Goal: Transaction & Acquisition: Purchase product/service

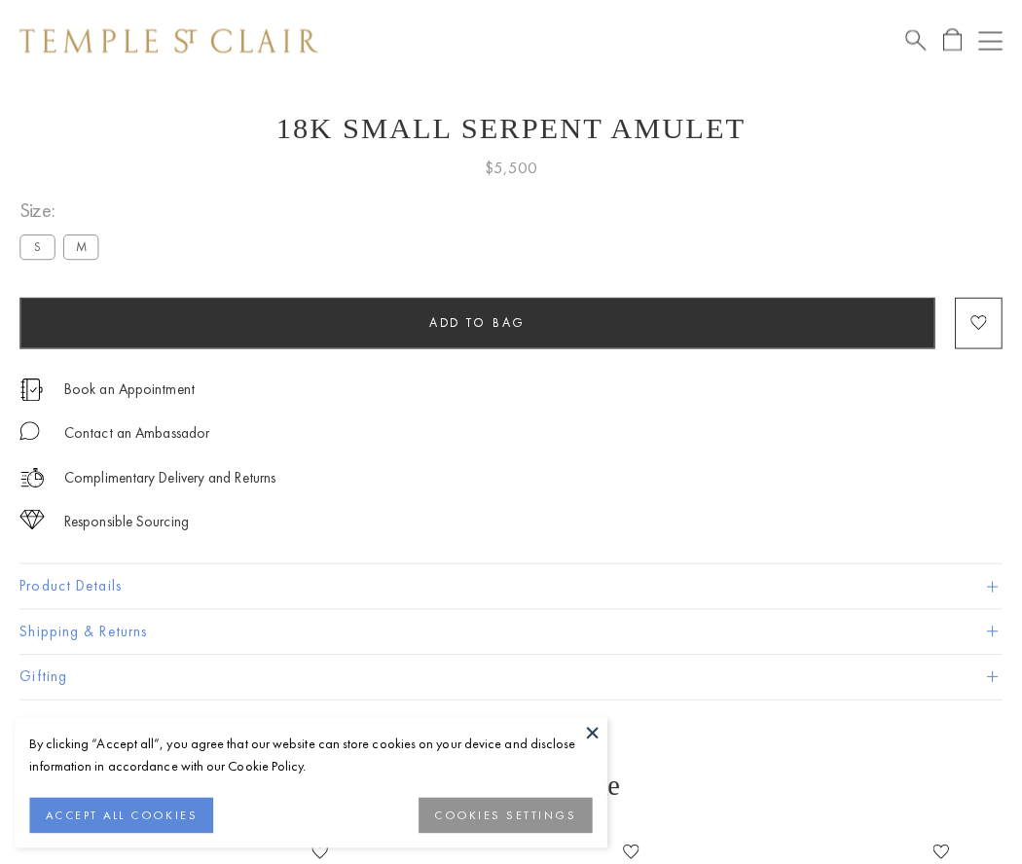
scroll to position [78, 0]
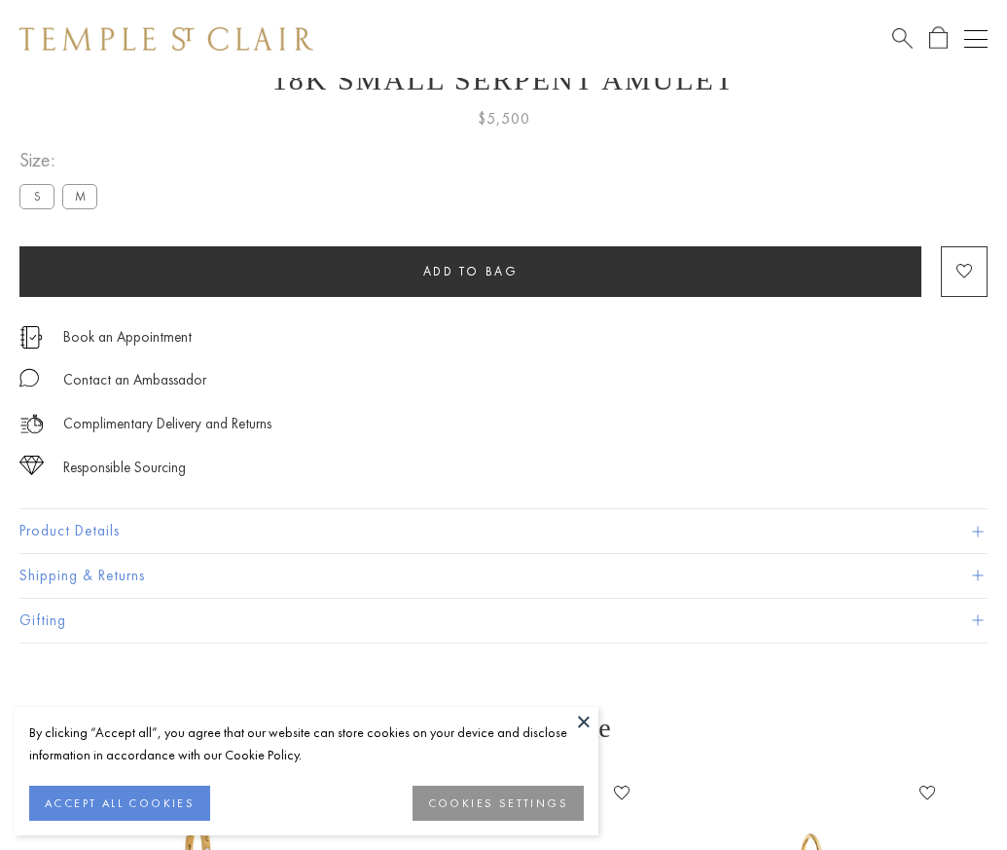
click at [470, 271] on span "Add to bag" at bounding box center [470, 271] width 95 height 17
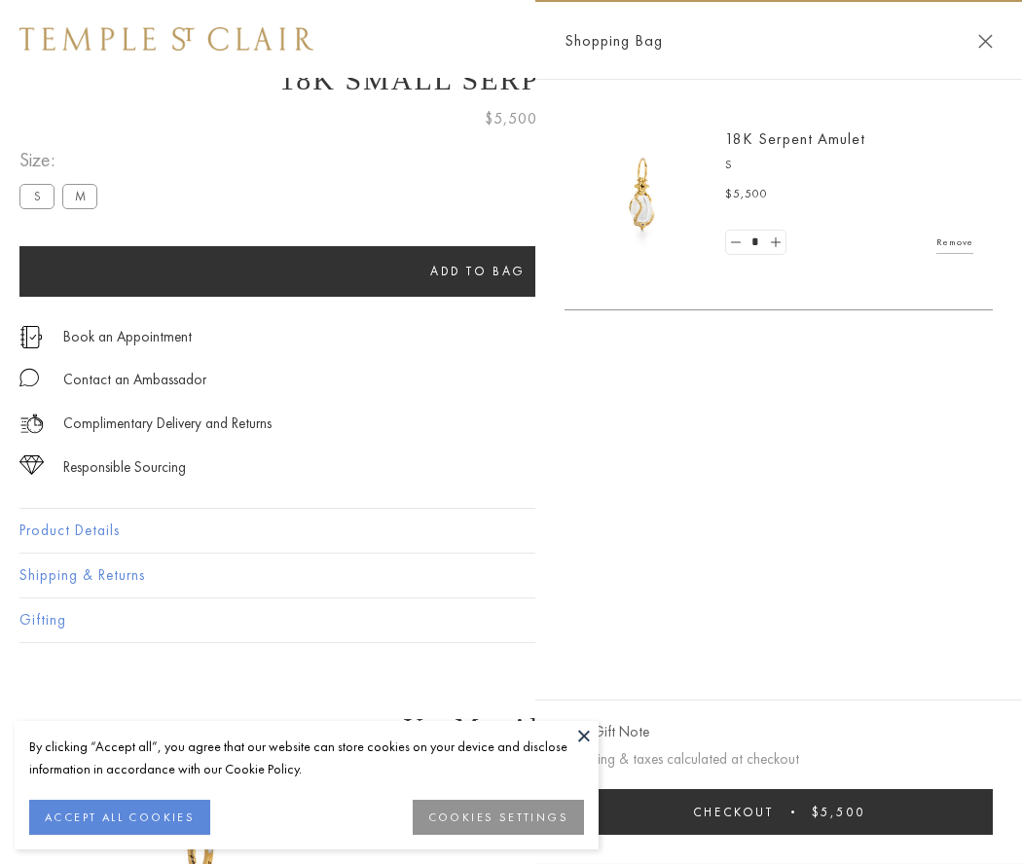
click at [780, 812] on button "Checkout $5,500" at bounding box center [779, 812] width 428 height 46
